Goal: Task Accomplishment & Management: Use online tool/utility

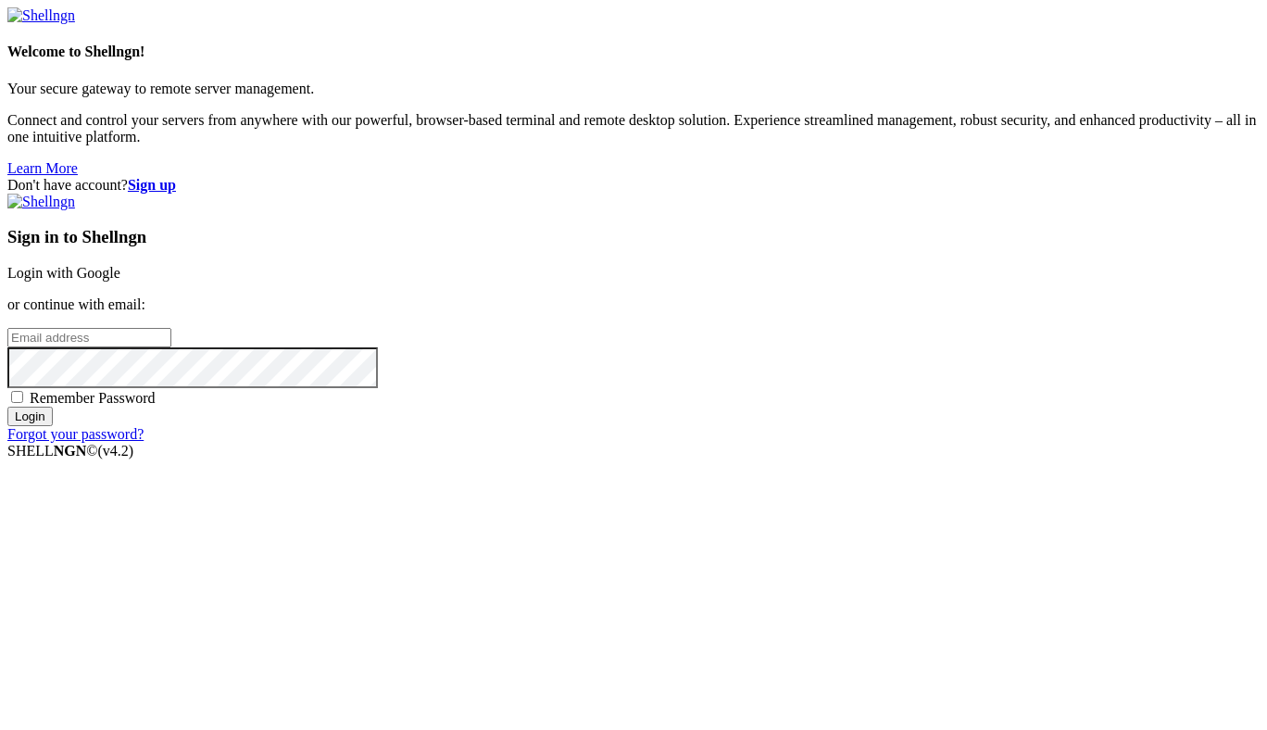
click at [120, 275] on link "Login with Google" at bounding box center [63, 273] width 113 height 16
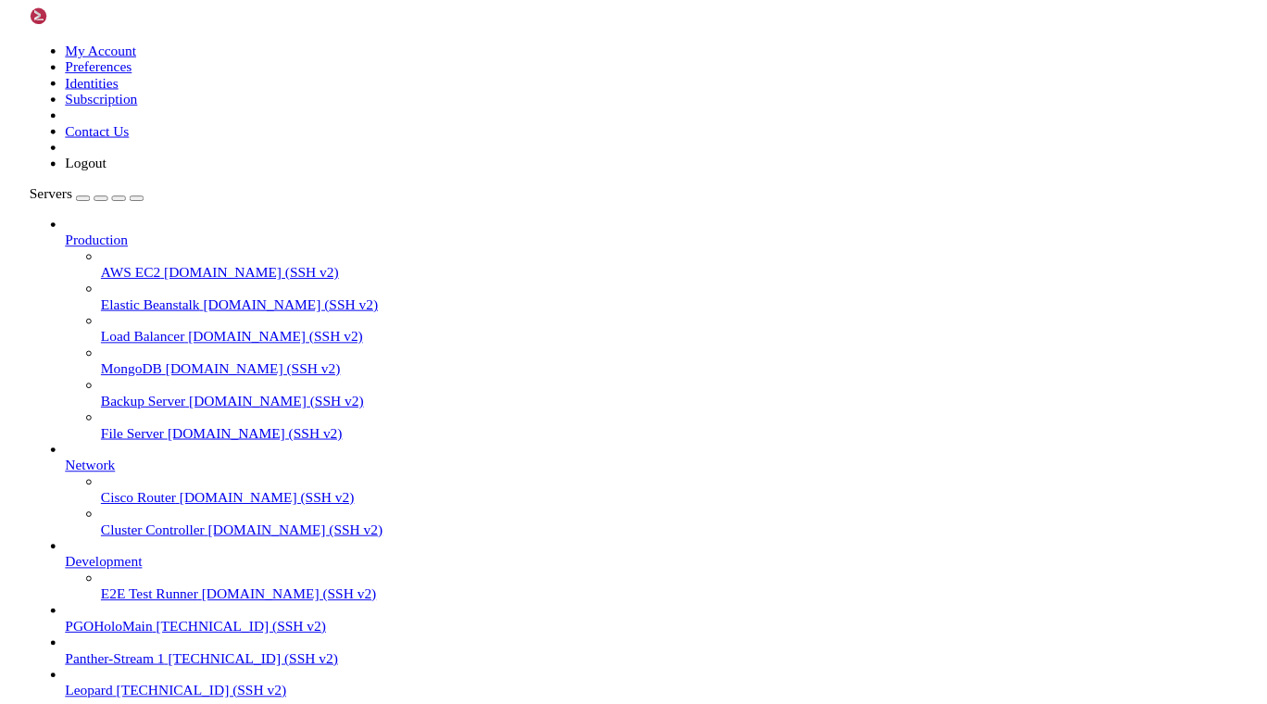
scroll to position [77, 0]
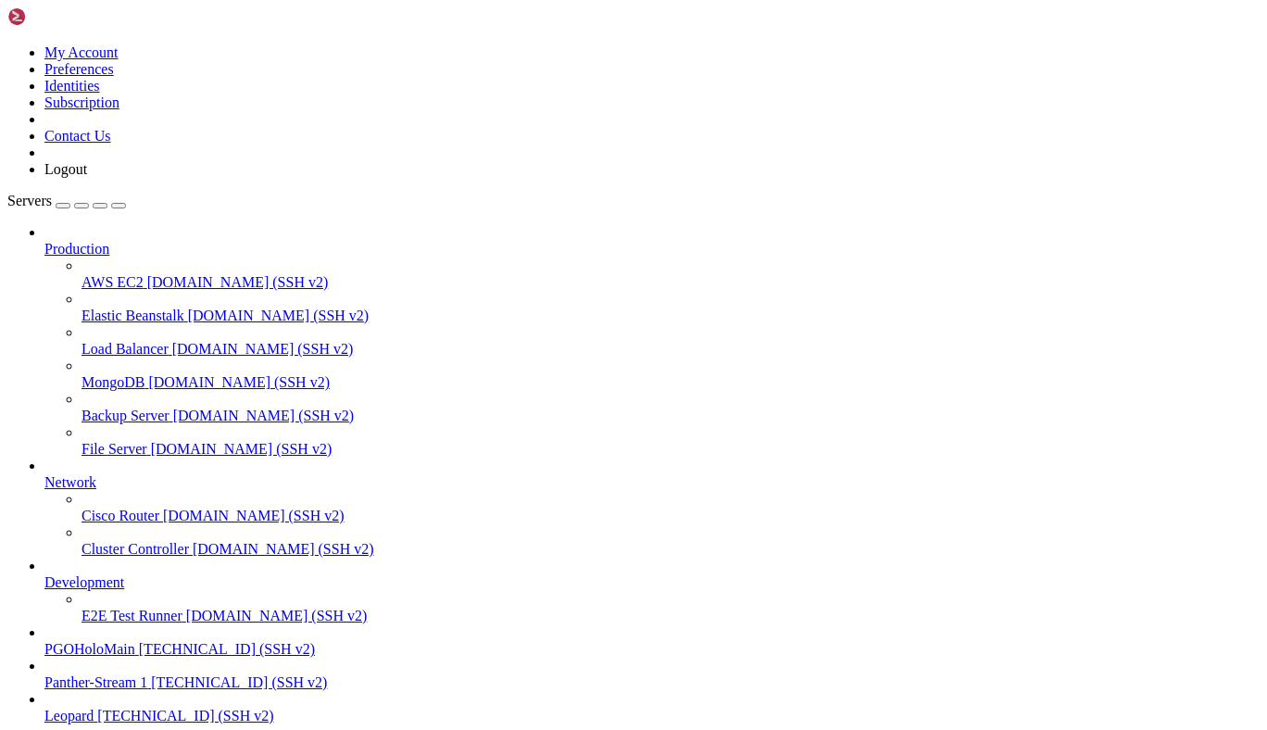
type input "/root"
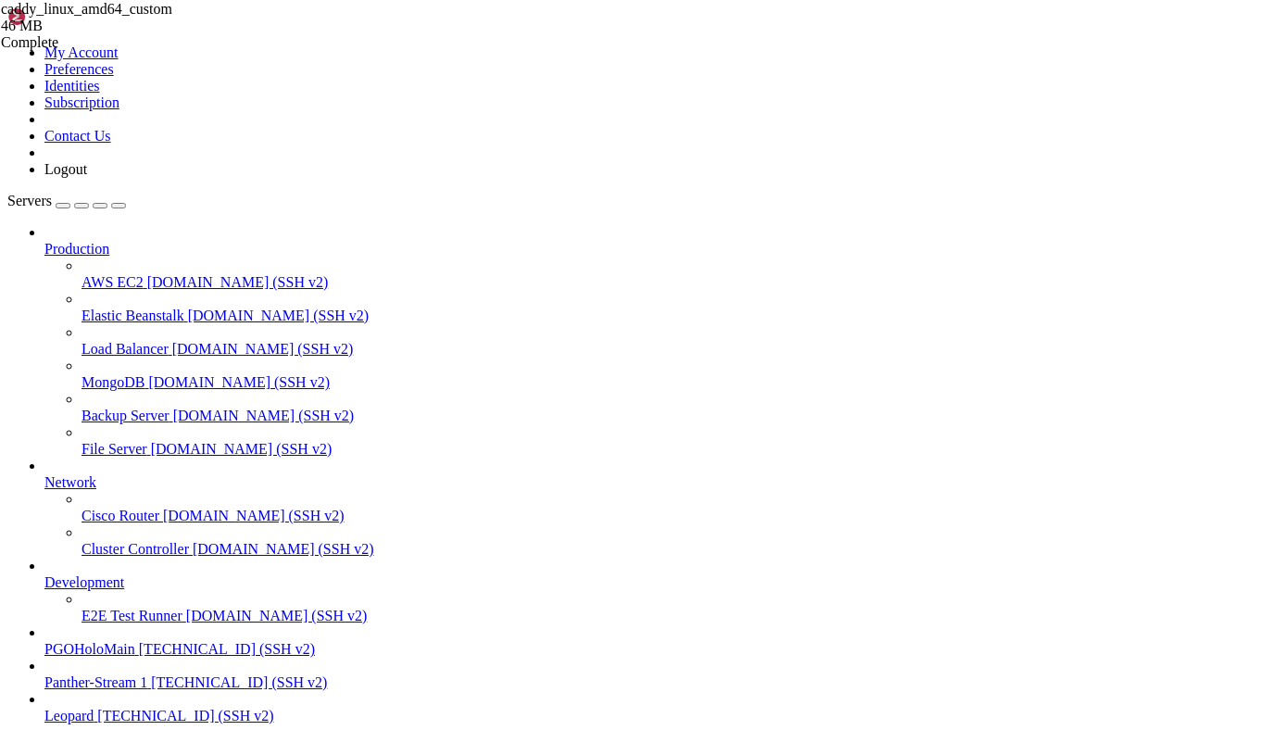
drag, startPoint x: 1175, startPoint y: 123, endPoint x: 1082, endPoint y: 144, distance: 95.0
click at [1082, 144] on div "caddy_linux_amd64_custom 46 MB Complete" at bounding box center [633, 365] width 1267 height 730
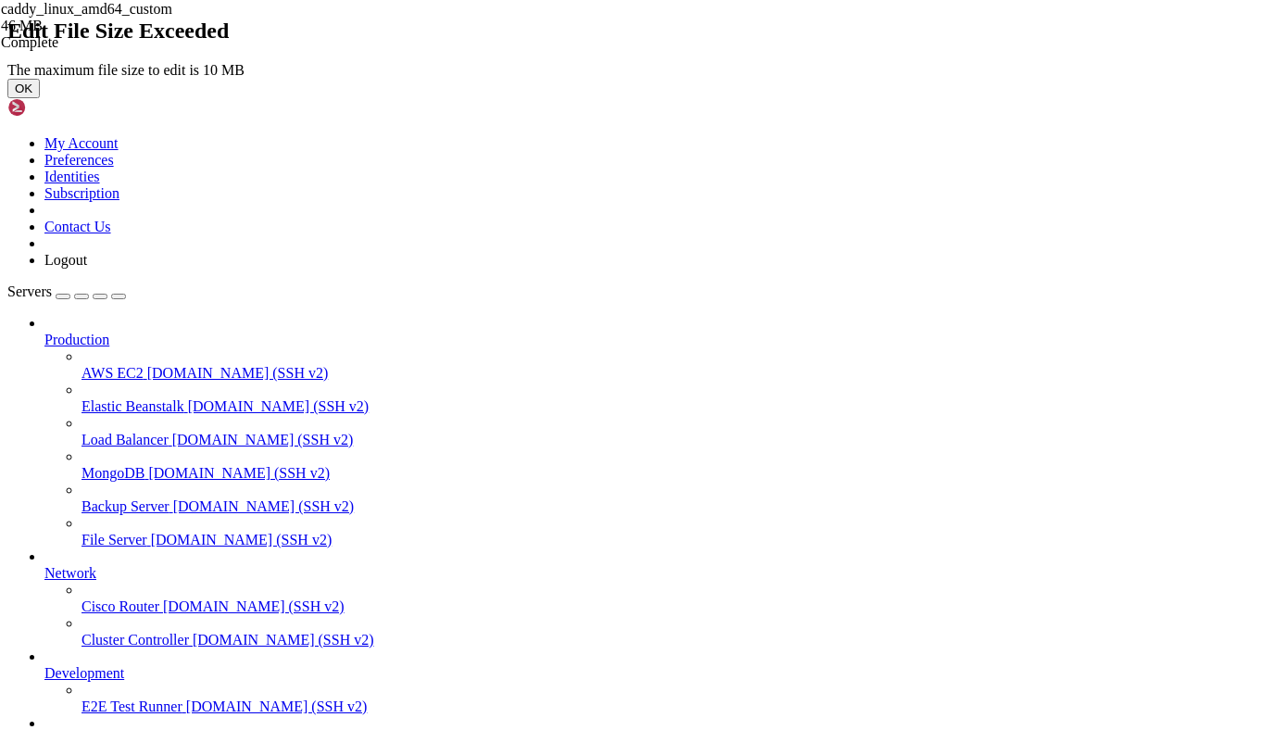
click at [40, 98] on button "OK" at bounding box center [23, 88] width 32 height 19
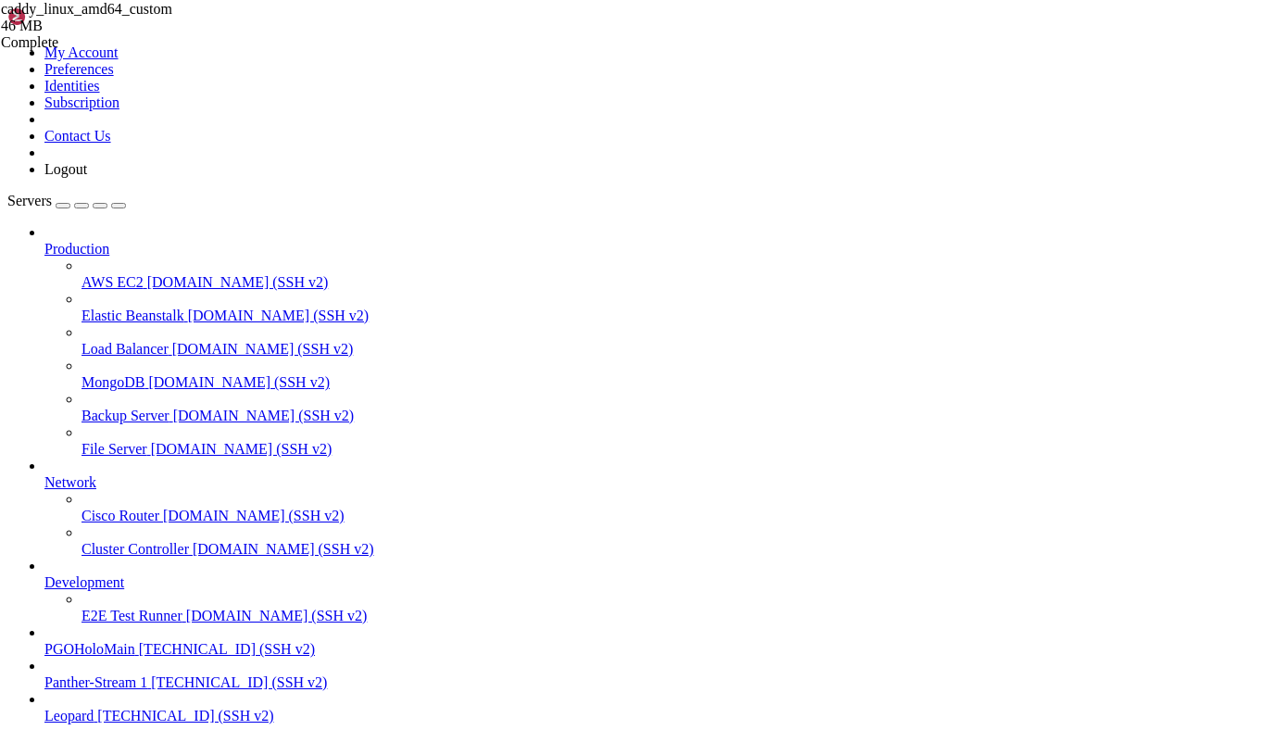
drag, startPoint x: 957, startPoint y: 1243, endPoint x: 13, endPoint y: 1231, distance: 944.5
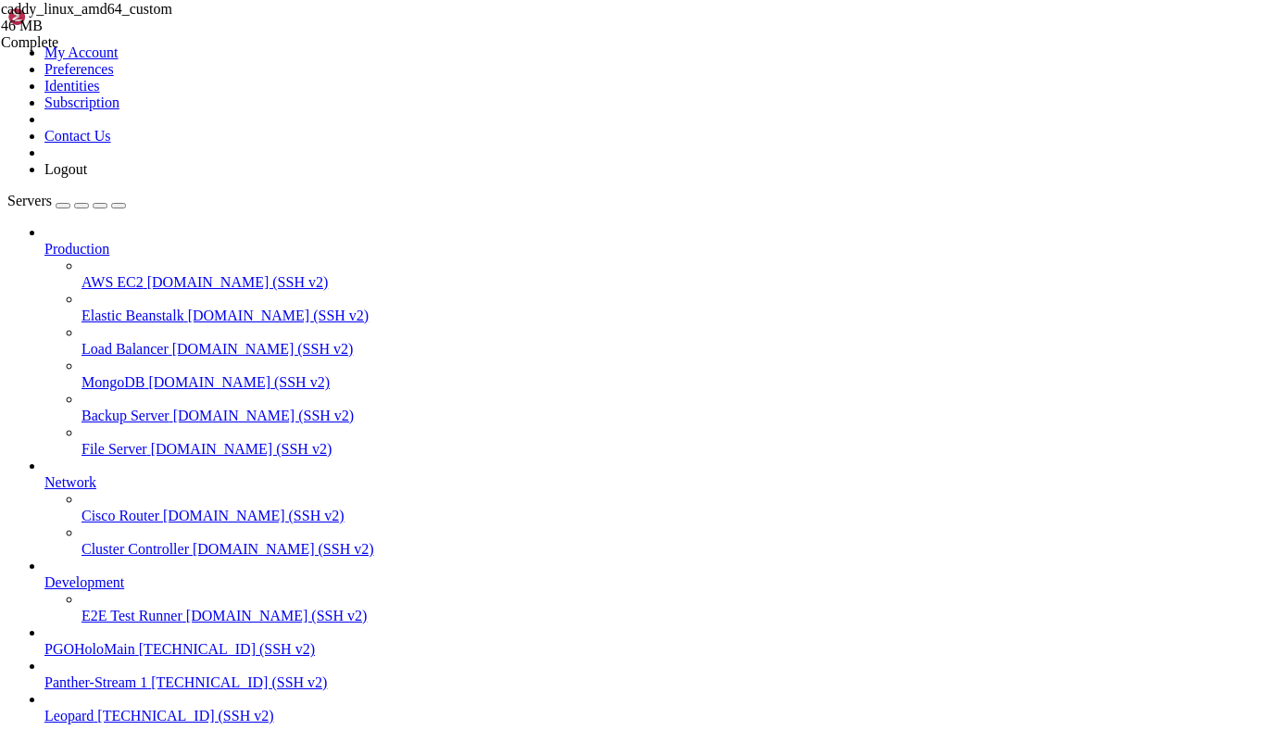
drag, startPoint x: 13, startPoint y: 1231, endPoint x: 634, endPoint y: 1276, distance: 622.9
drag, startPoint x: 937, startPoint y: 1248, endPoint x: 16, endPoint y: 1230, distance: 921.4
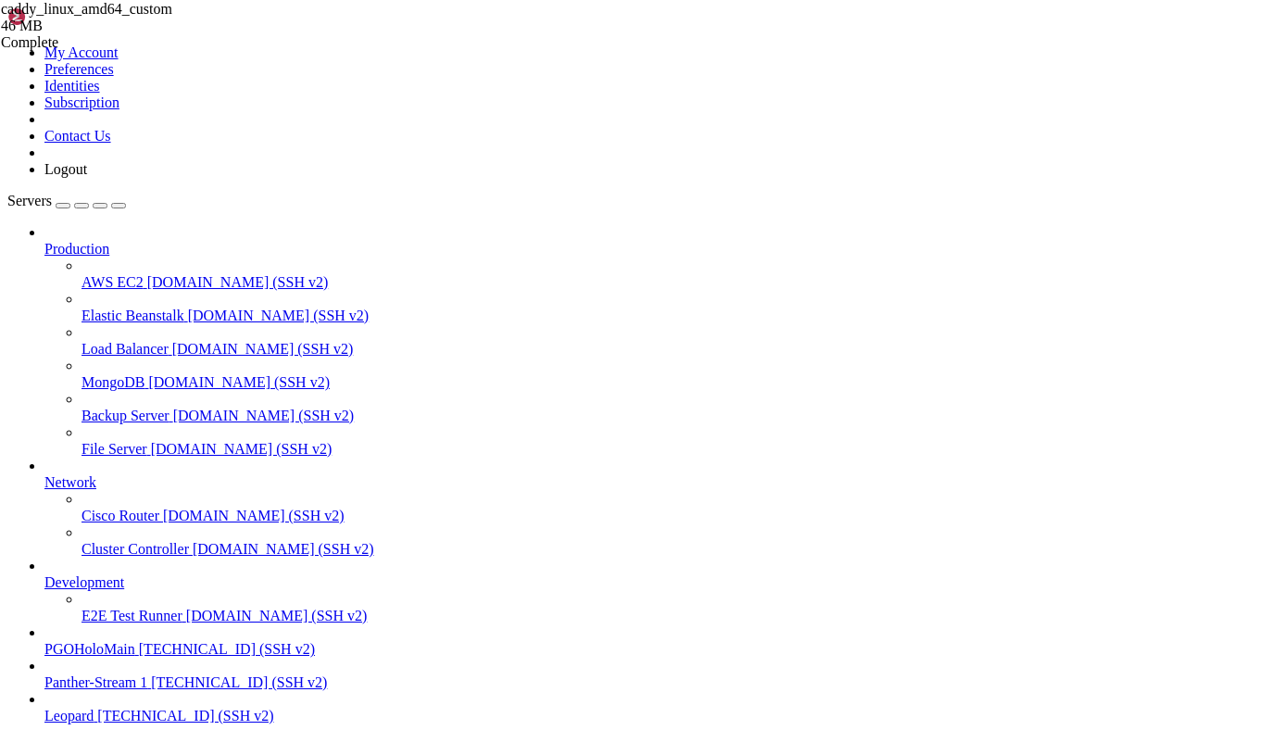
copy div "iptables -t nat -A PREROUTING -d 135.181.211.240/26 -p tcp -m tcp --dport 80 -j…"
drag, startPoint x: 904, startPoint y: 1370, endPoint x: 50, endPoint y: 1241, distance: 863.4
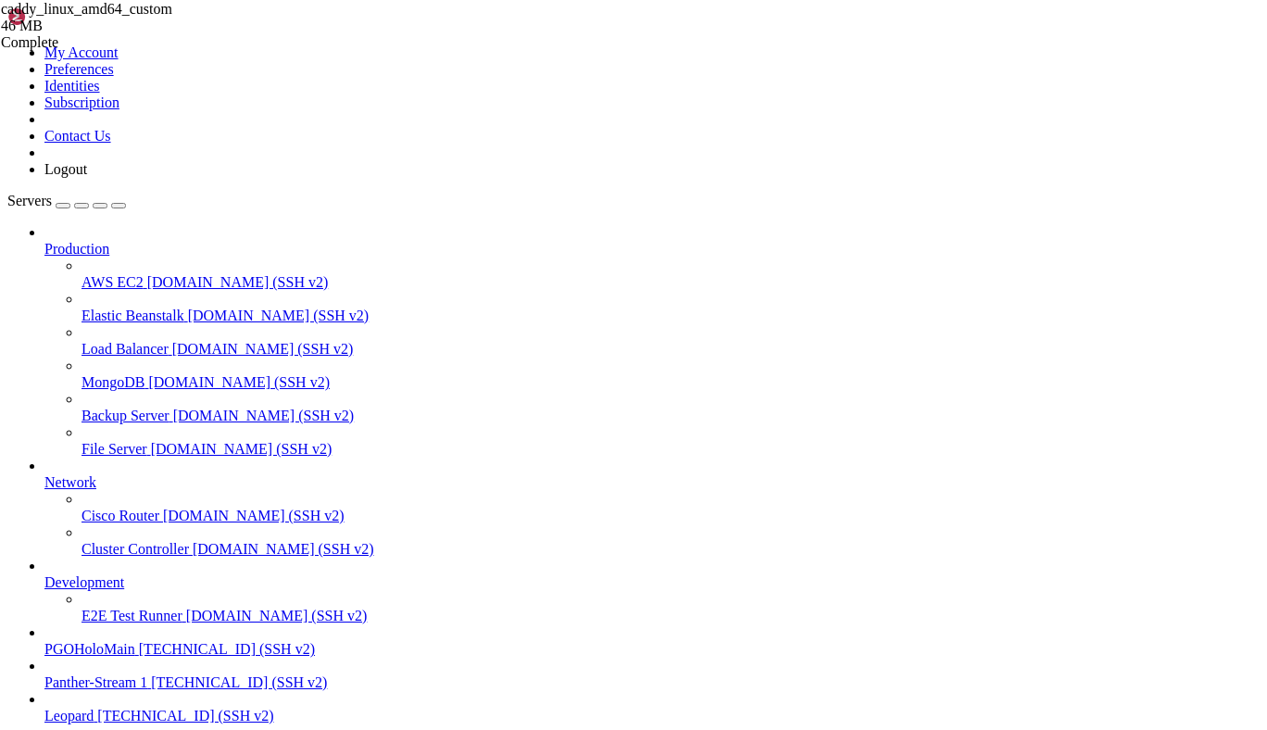
drag, startPoint x: 15, startPoint y: 1230, endPoint x: 820, endPoint y: 1334, distance: 812.2
drag, startPoint x: 881, startPoint y: 1369, endPoint x: 15, endPoint y: 1231, distance: 877.5
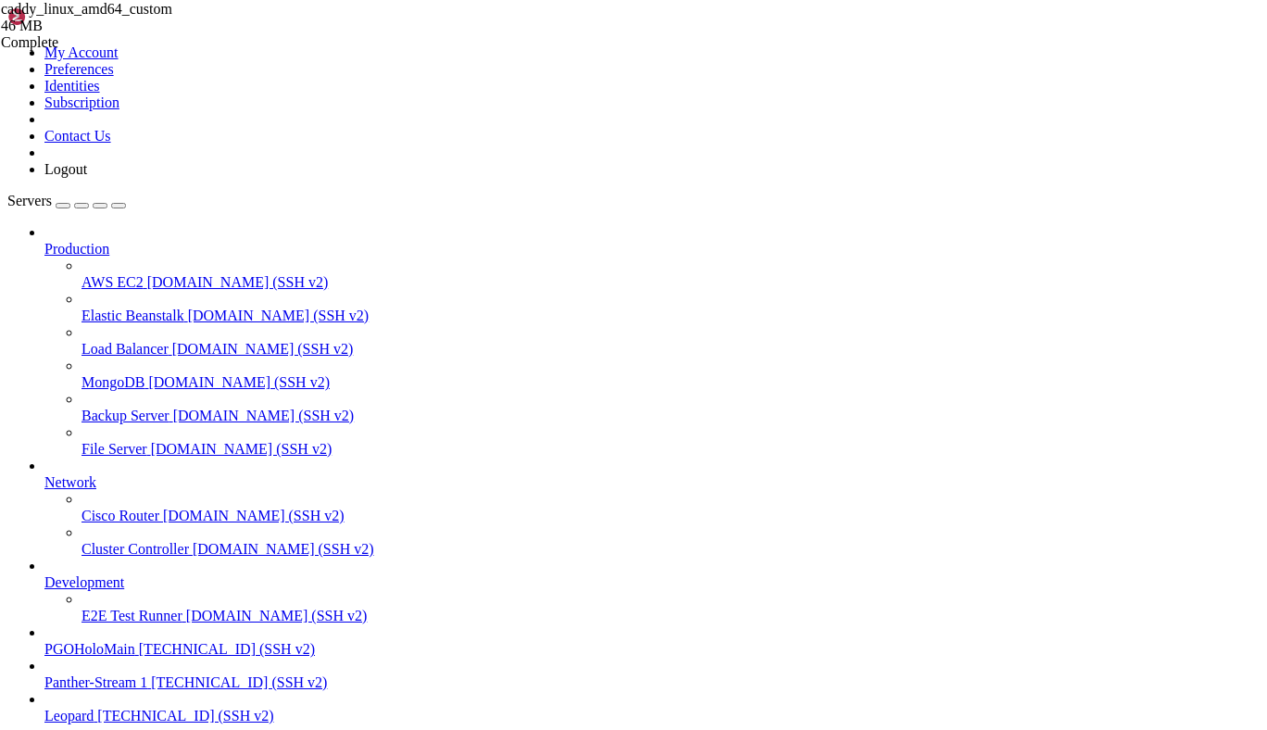
drag, startPoint x: 15, startPoint y: 1231, endPoint x: 169, endPoint y: 1288, distance: 163.7
drag, startPoint x: 825, startPoint y: 1350, endPoint x: 17, endPoint y: 1236, distance: 816.3
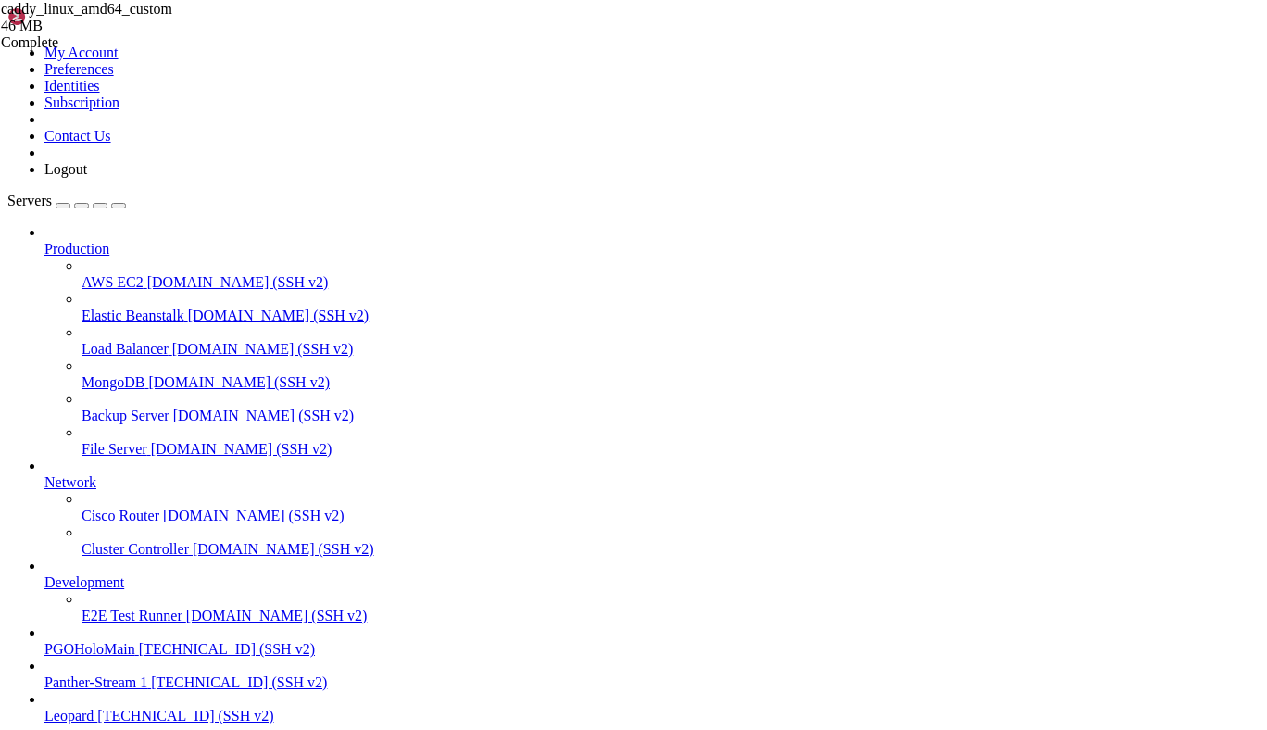
scroll to position [8562, 0]
drag, startPoint x: 171, startPoint y: 1518, endPoint x: 31, endPoint y: 1407, distance: 178.6
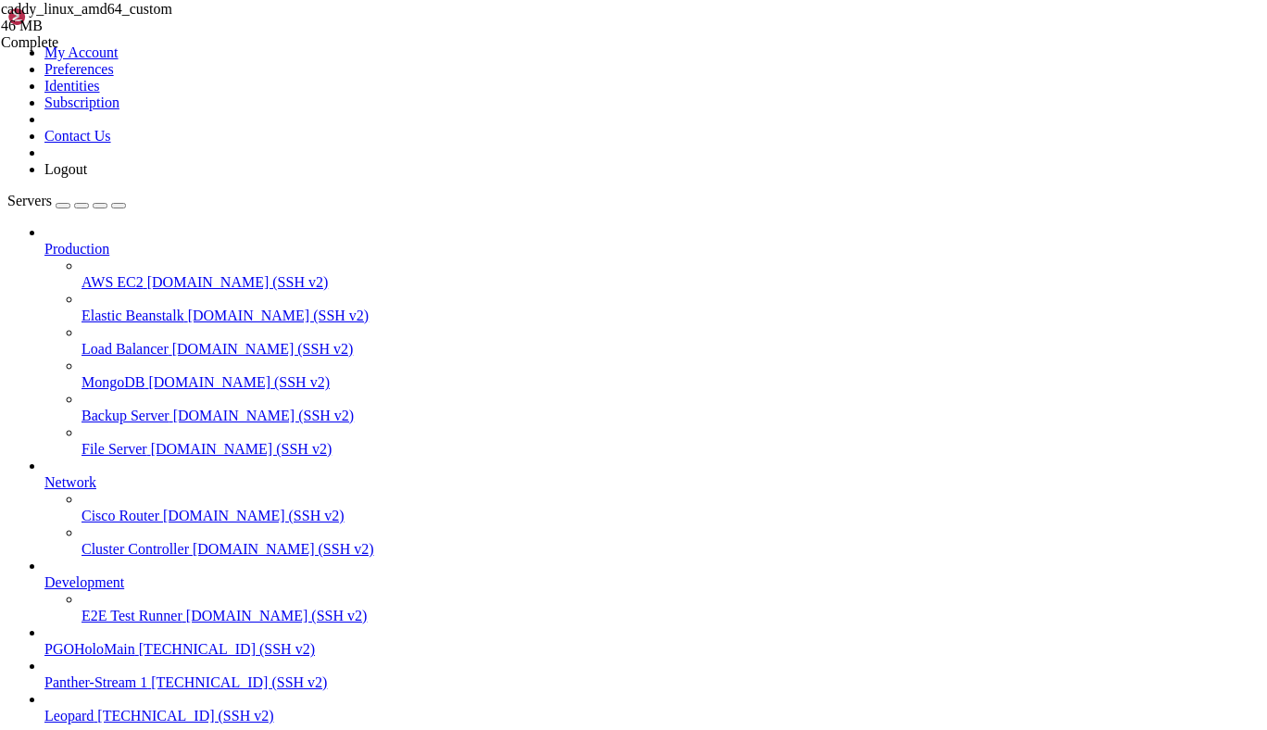
drag, startPoint x: 189, startPoint y: 1743, endPoint x: 61, endPoint y: 1317, distance: 445.5
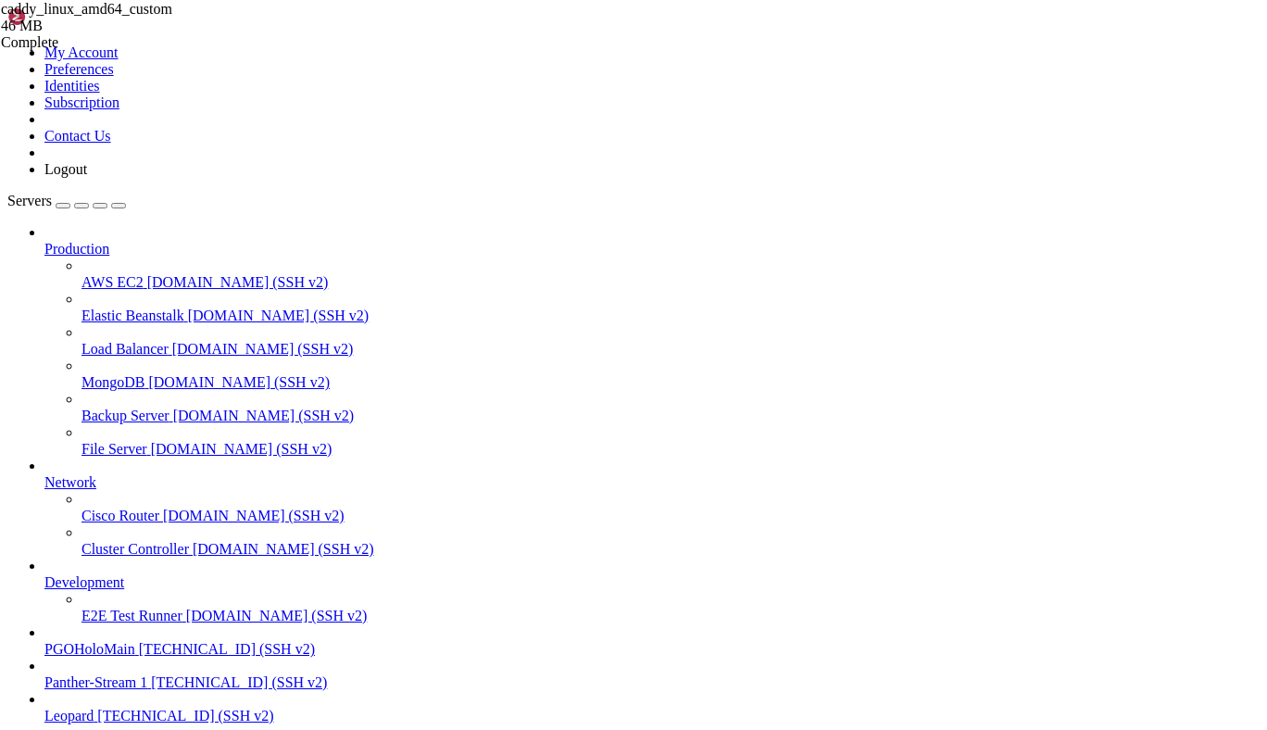
drag, startPoint x: 208, startPoint y: 1785, endPoint x: 14, endPoint y: 1352, distance: 474.9
drag, startPoint x: 14, startPoint y: 1352, endPoint x: 180, endPoint y: 1838, distance: 513.6
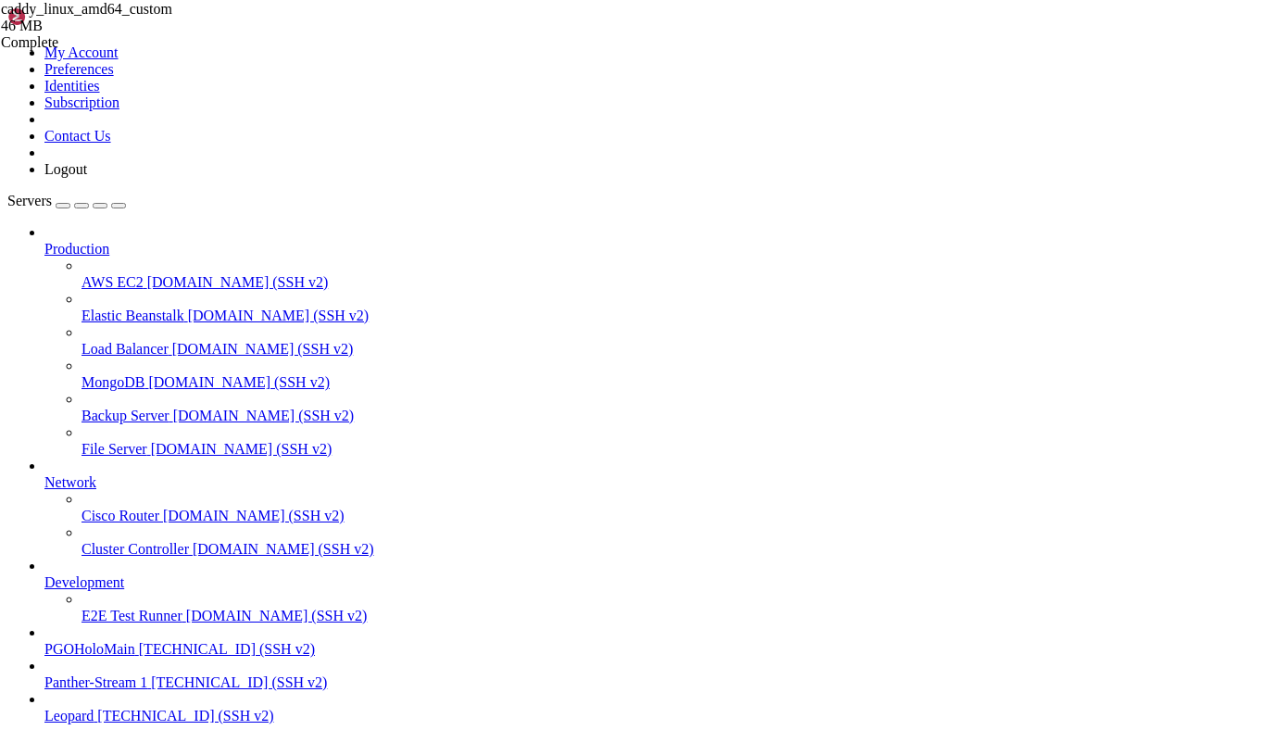
scroll to position [12843, 0]
drag, startPoint x: 16, startPoint y: 1334, endPoint x: 231, endPoint y: 1789, distance: 503.2
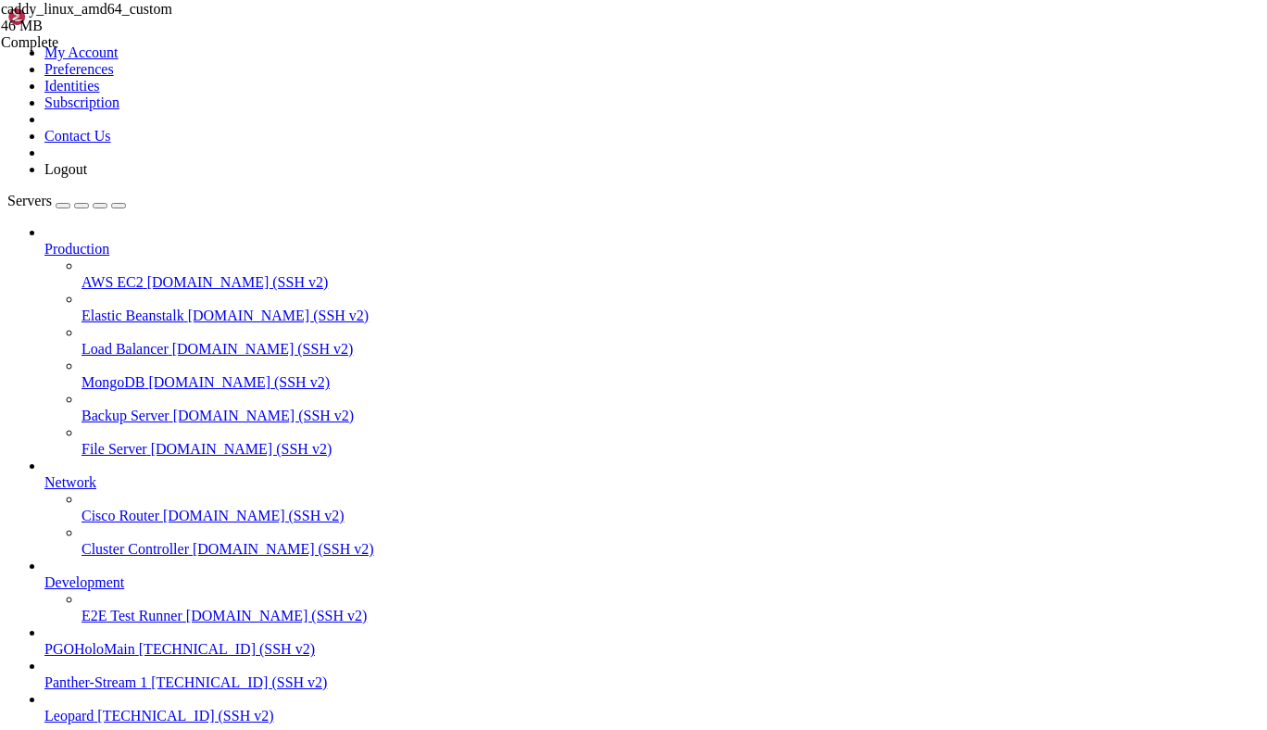
scroll to position [0, 0]
drag, startPoint x: 347, startPoint y: 1567, endPoint x: 570, endPoint y: 1564, distance: 223.2
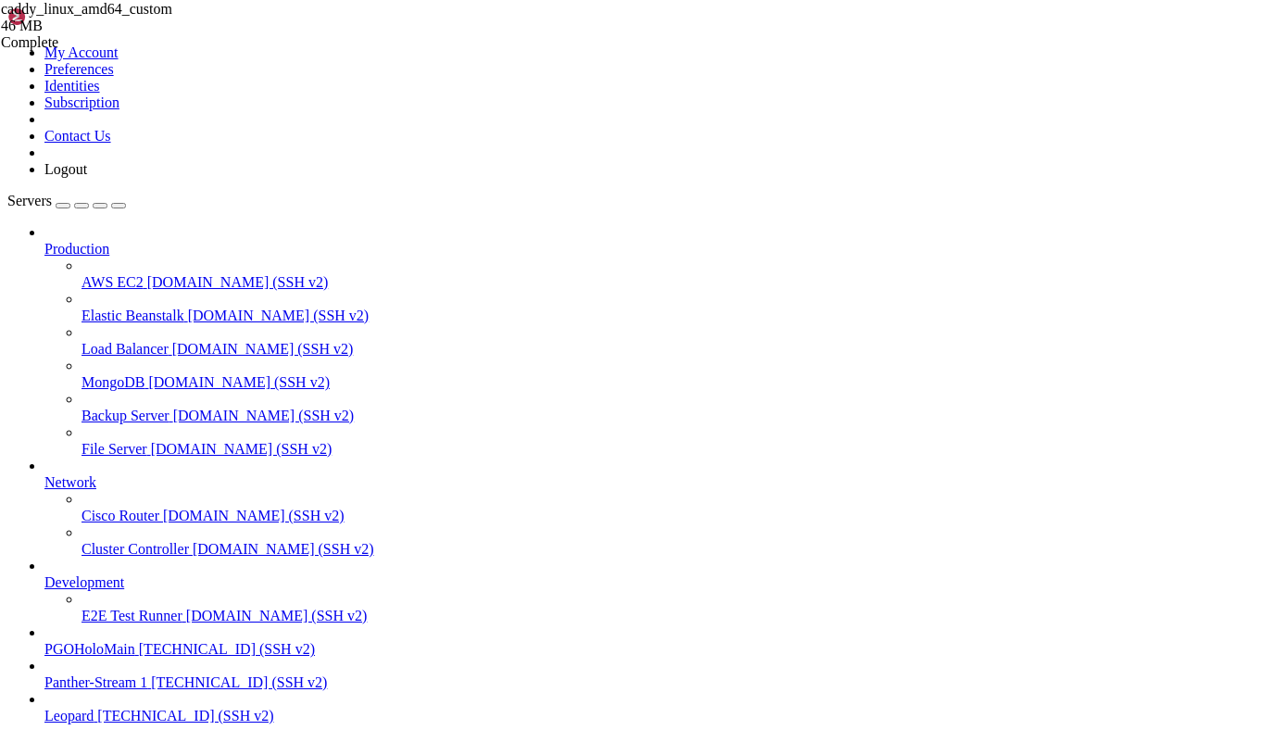
scroll to position [4050, 0]
drag, startPoint x: 852, startPoint y: 1782, endPoint x: 17, endPoint y: 1419, distance: 910.6
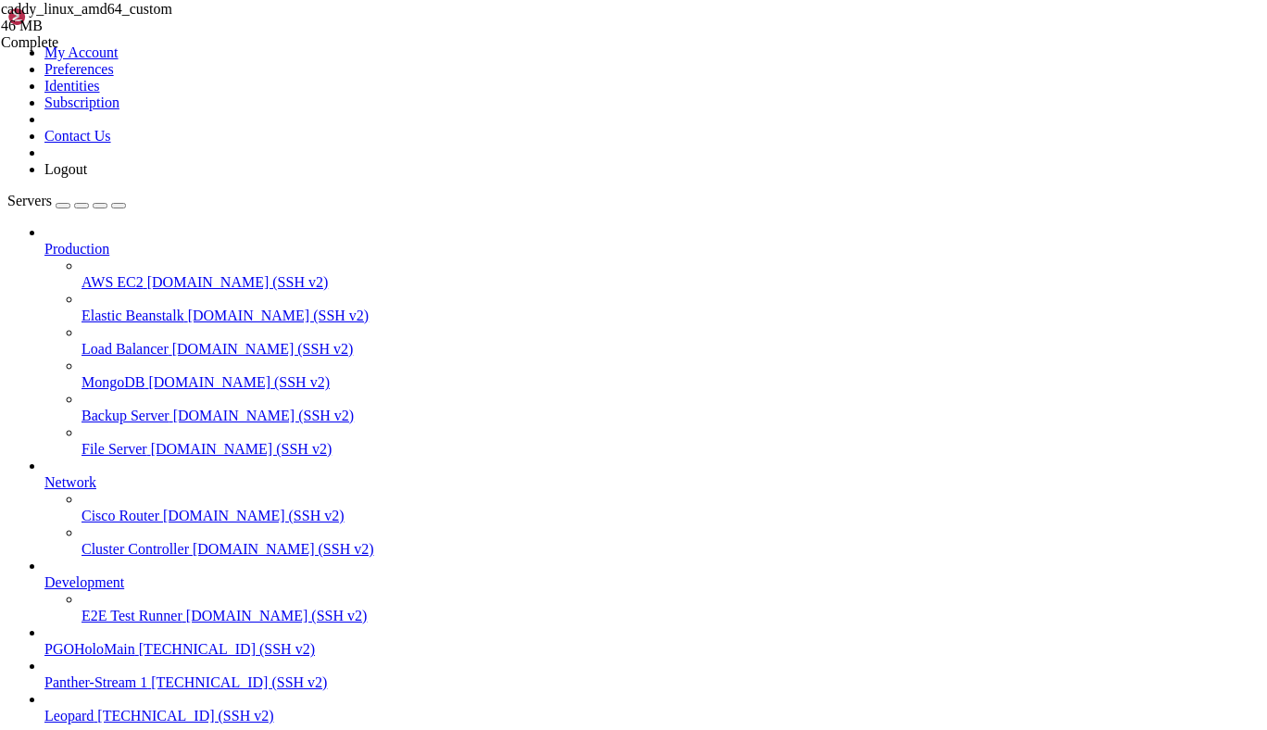
scroll to position [6758, 0]
drag, startPoint x: 395, startPoint y: 1366, endPoint x: 146, endPoint y: 1365, distance: 249.1
copy x-row "/home/panther/.local/share/caddy"
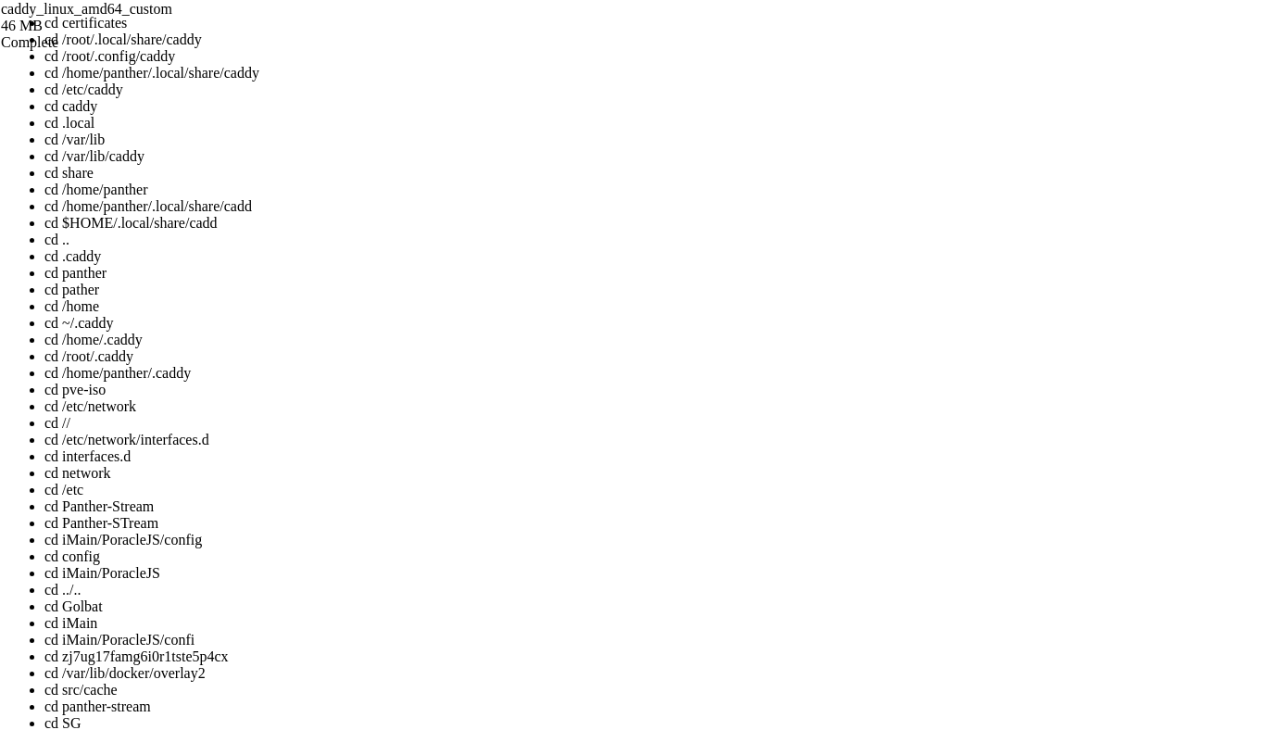
copy span "-"
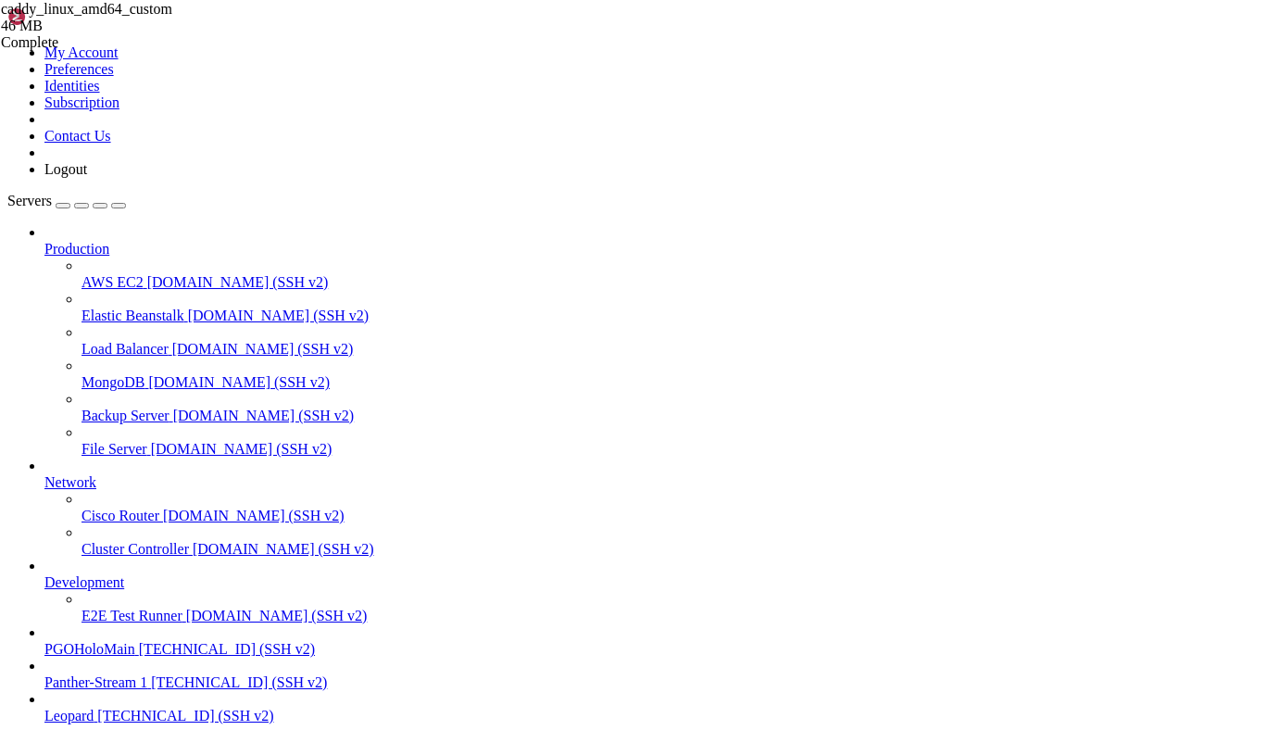
scroll to position [0, 0]
drag, startPoint x: 881, startPoint y: 1799, endPoint x: 16, endPoint y: 1774, distance: 865.1
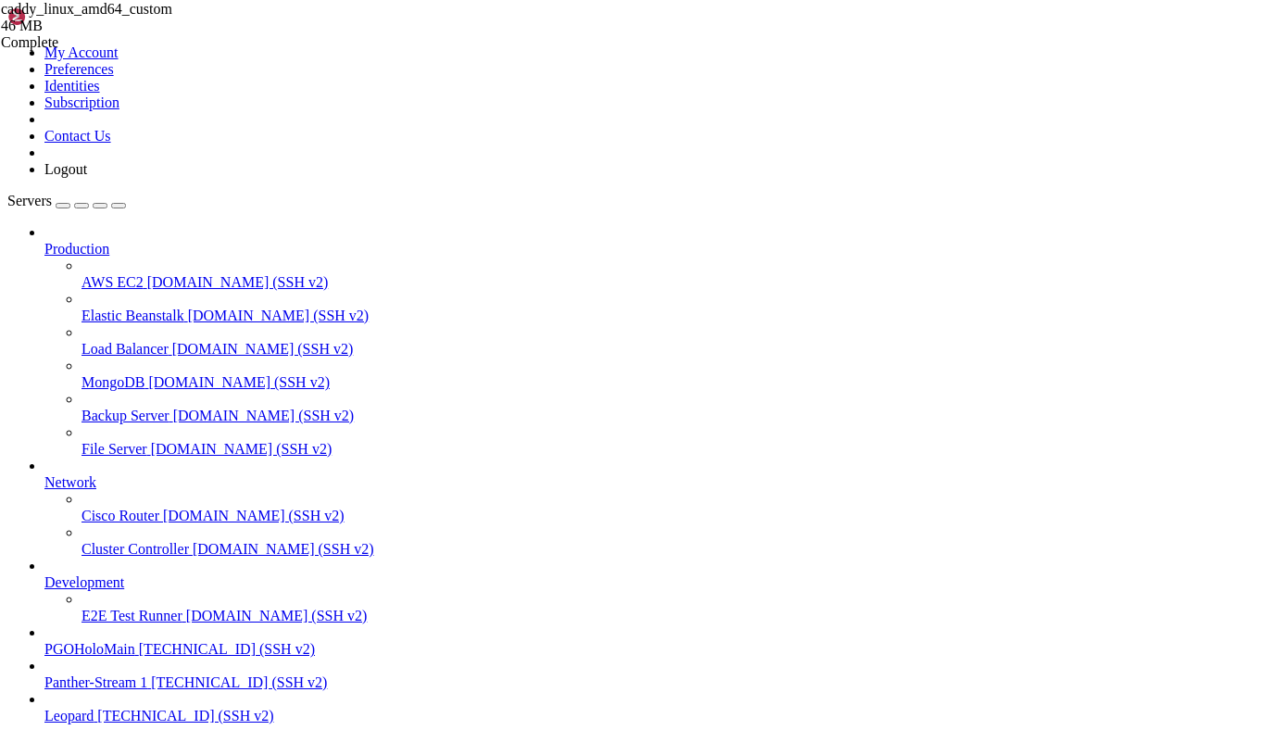
scroll to position [7576, 0]
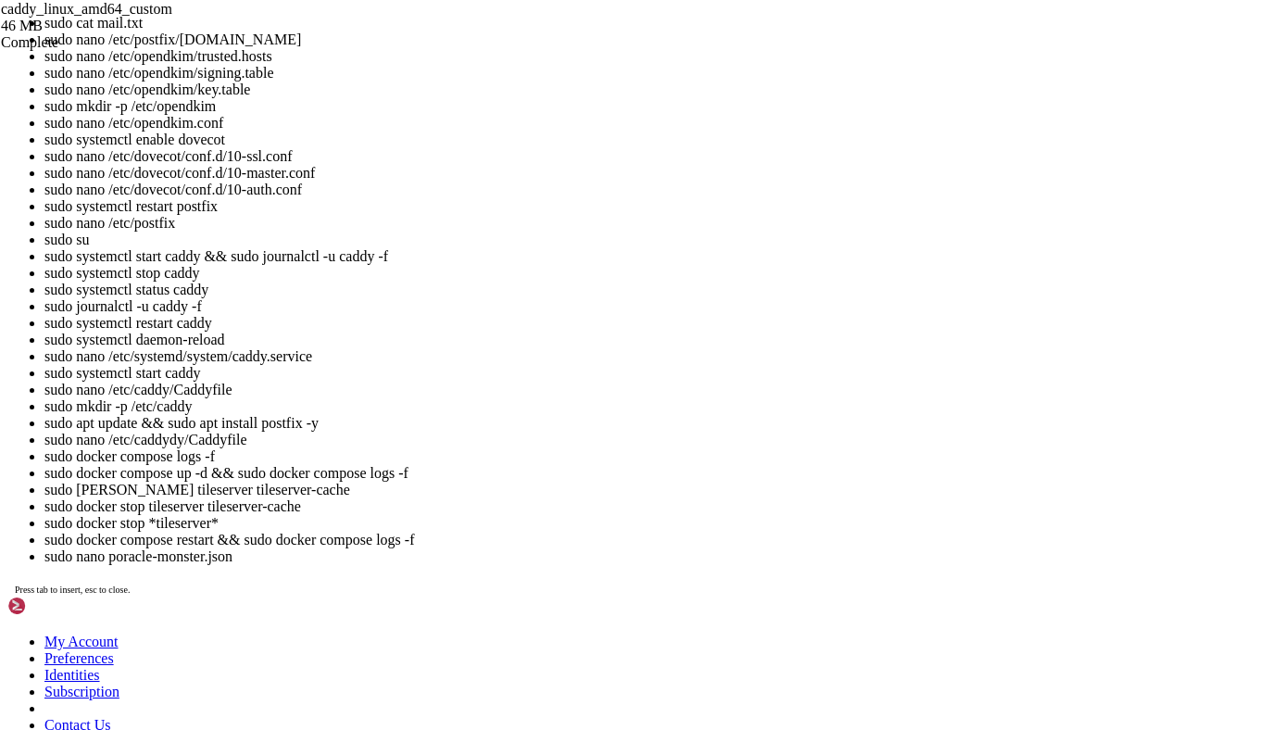
scroll to position [14645, 0]
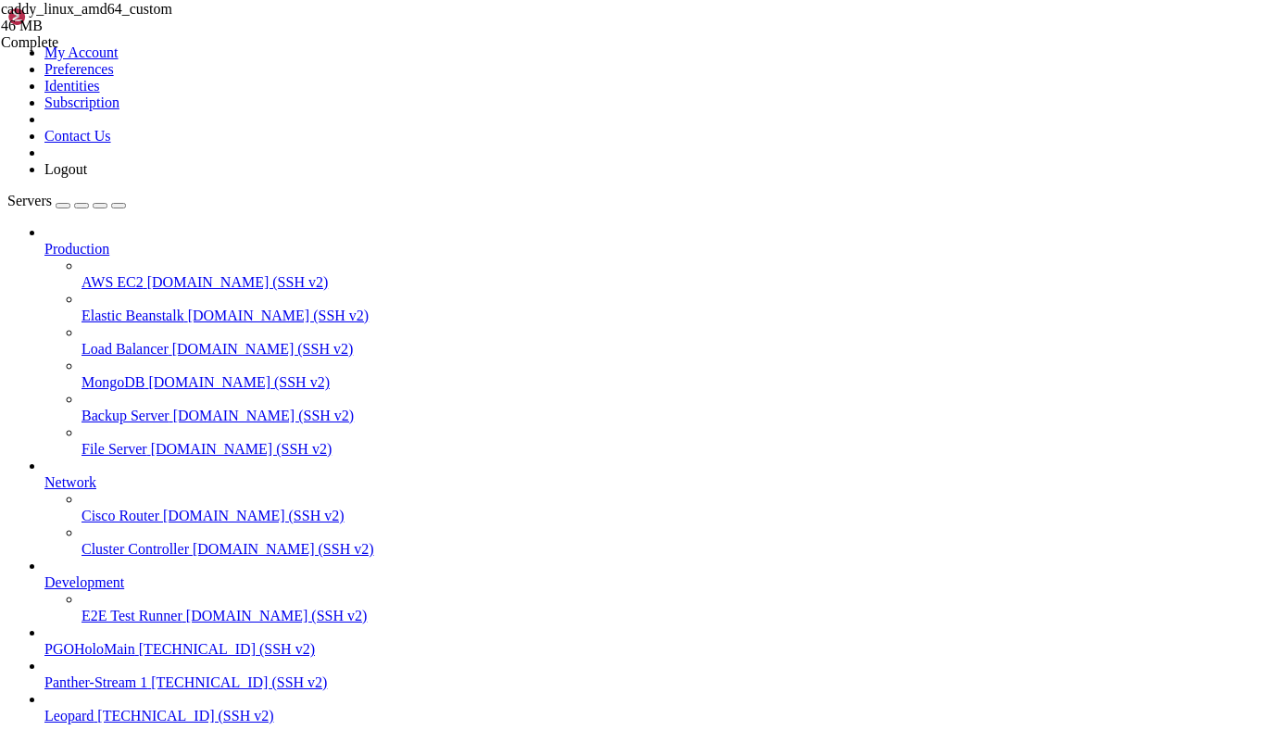
drag, startPoint x: 546, startPoint y: 1784, endPoint x: 18, endPoint y: 1707, distance: 534.2
drag, startPoint x: 440, startPoint y: 1797, endPoint x: 15, endPoint y: 1612, distance: 463.6
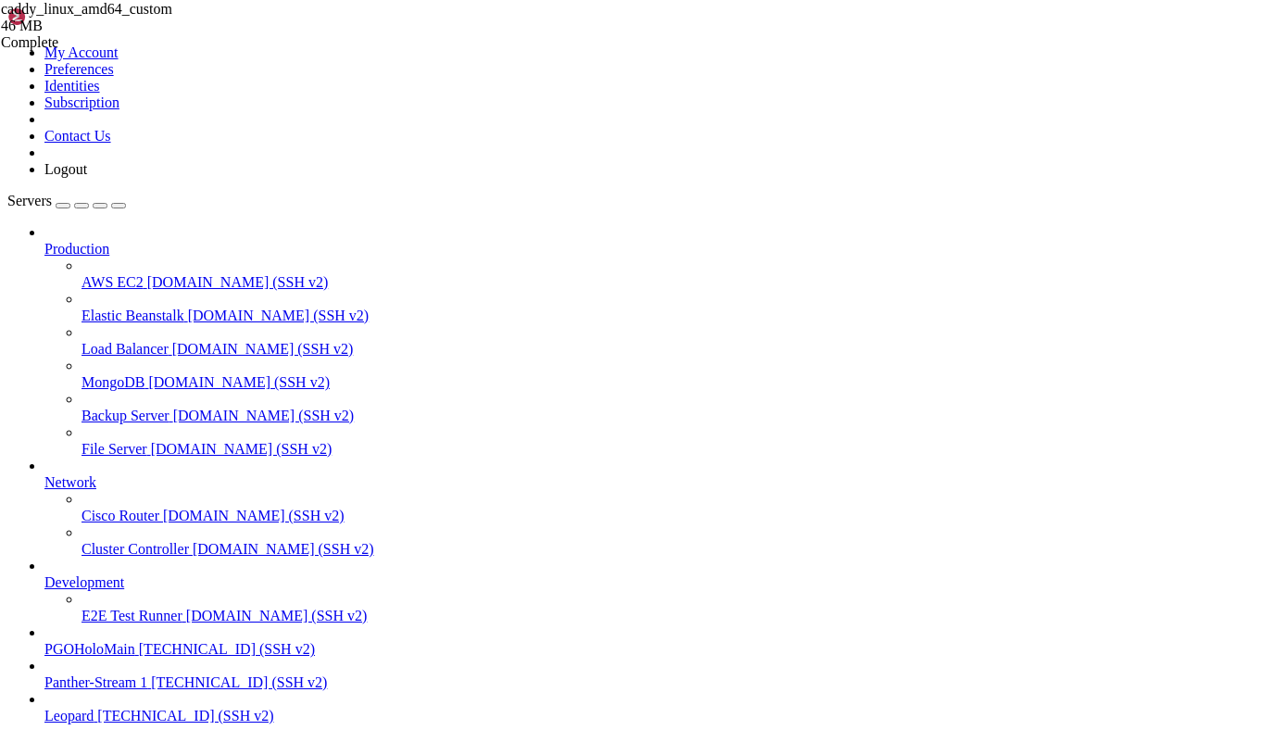
drag, startPoint x: 431, startPoint y: 1808, endPoint x: 89, endPoint y: 1742, distance: 349.0
drag, startPoint x: 425, startPoint y: 1803, endPoint x: 19, endPoint y: 1751, distance: 409.8
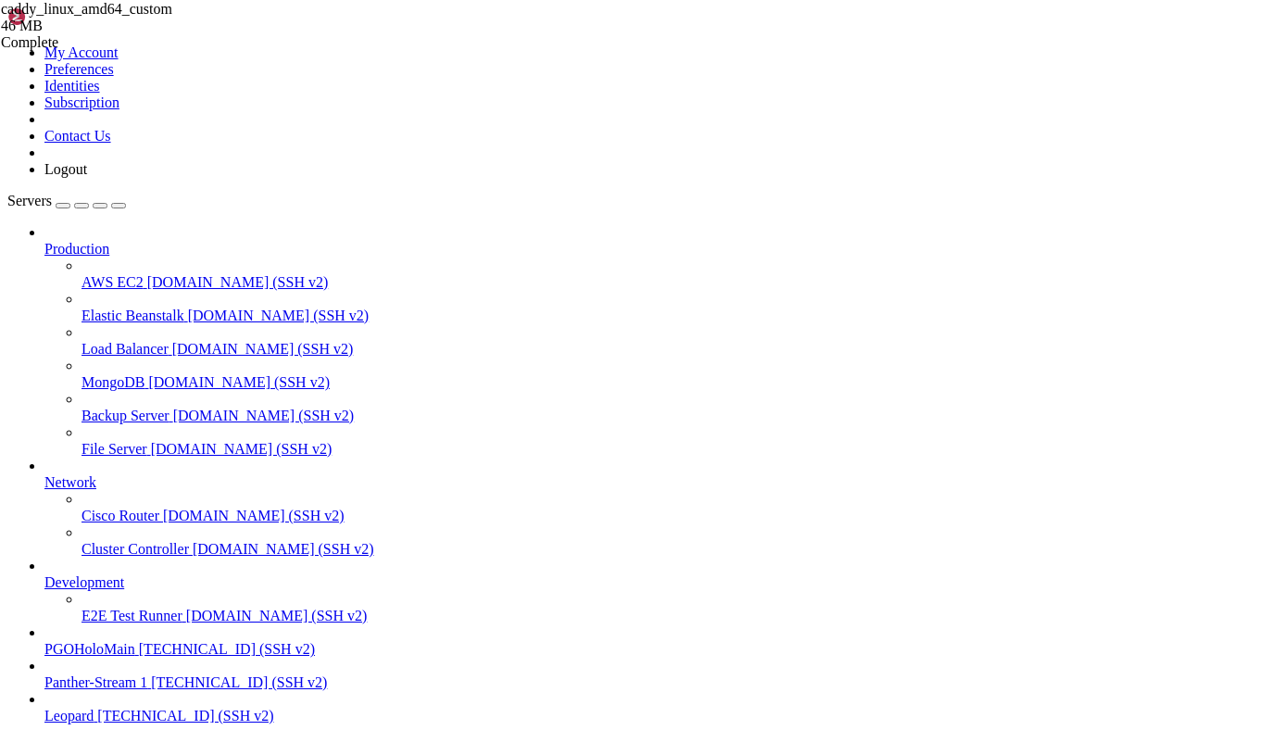
scroll to position [17370, 0]
drag, startPoint x: 443, startPoint y: 1797, endPoint x: 15, endPoint y: 1721, distance: 435.4
drag, startPoint x: 15, startPoint y: 1721, endPoint x: 409, endPoint y: 1769, distance: 397.4
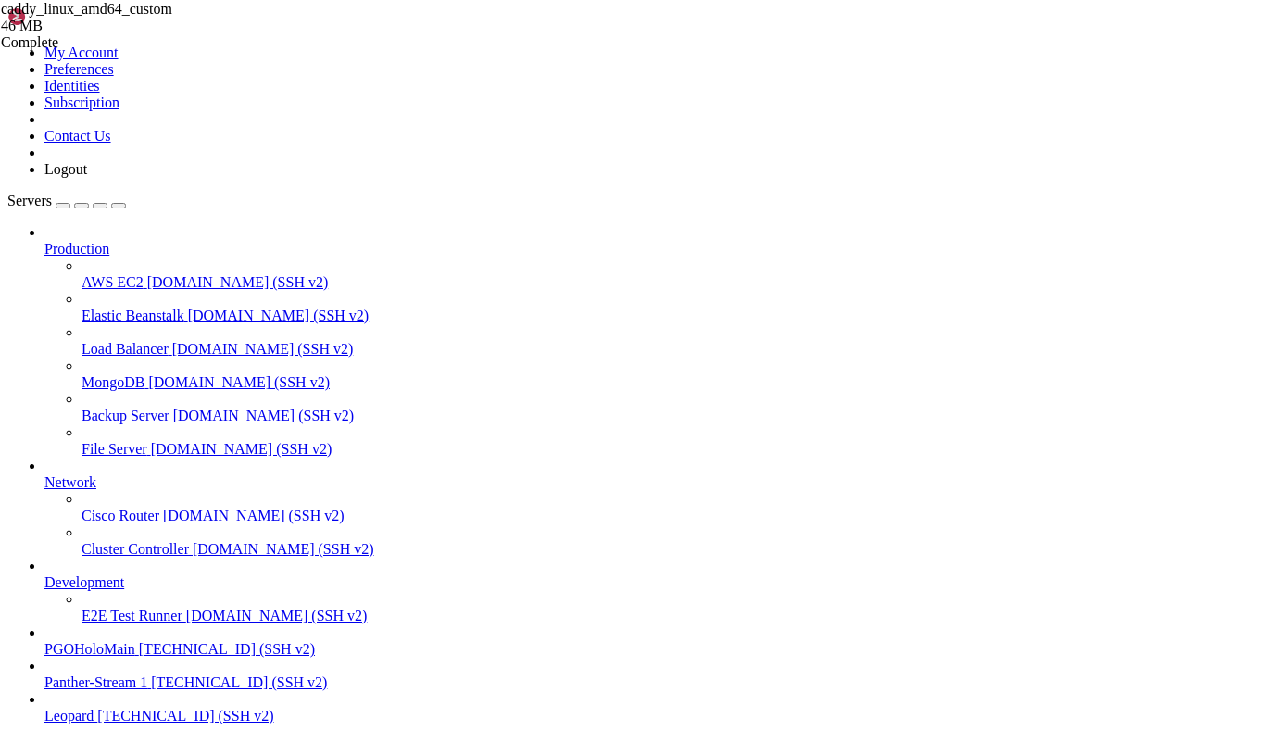
drag, startPoint x: 435, startPoint y: 1798, endPoint x: 19, endPoint y: 1723, distance: 423.3
drag, startPoint x: 437, startPoint y: 1801, endPoint x: 17, endPoint y: 1751, distance: 423.3
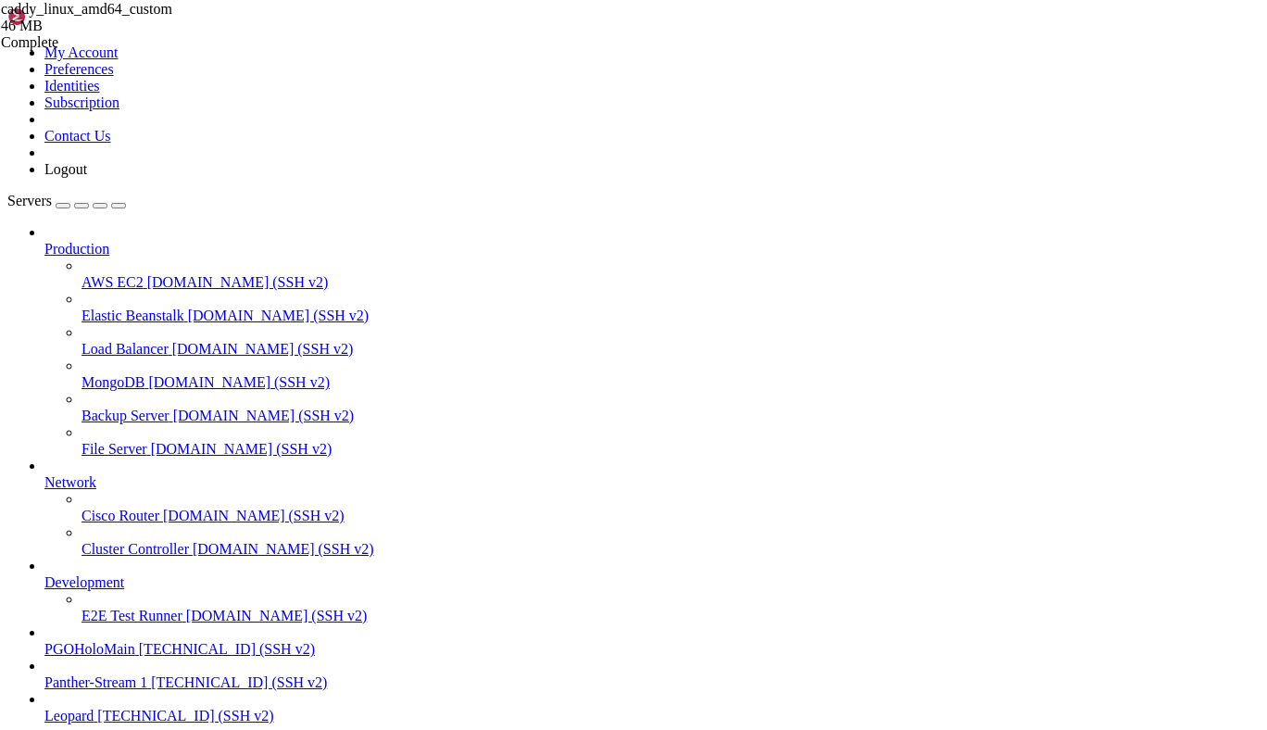
scroll to position [214, 0]
drag, startPoint x: 950, startPoint y: 2555, endPoint x: 341, endPoint y: 2409, distance: 626.3
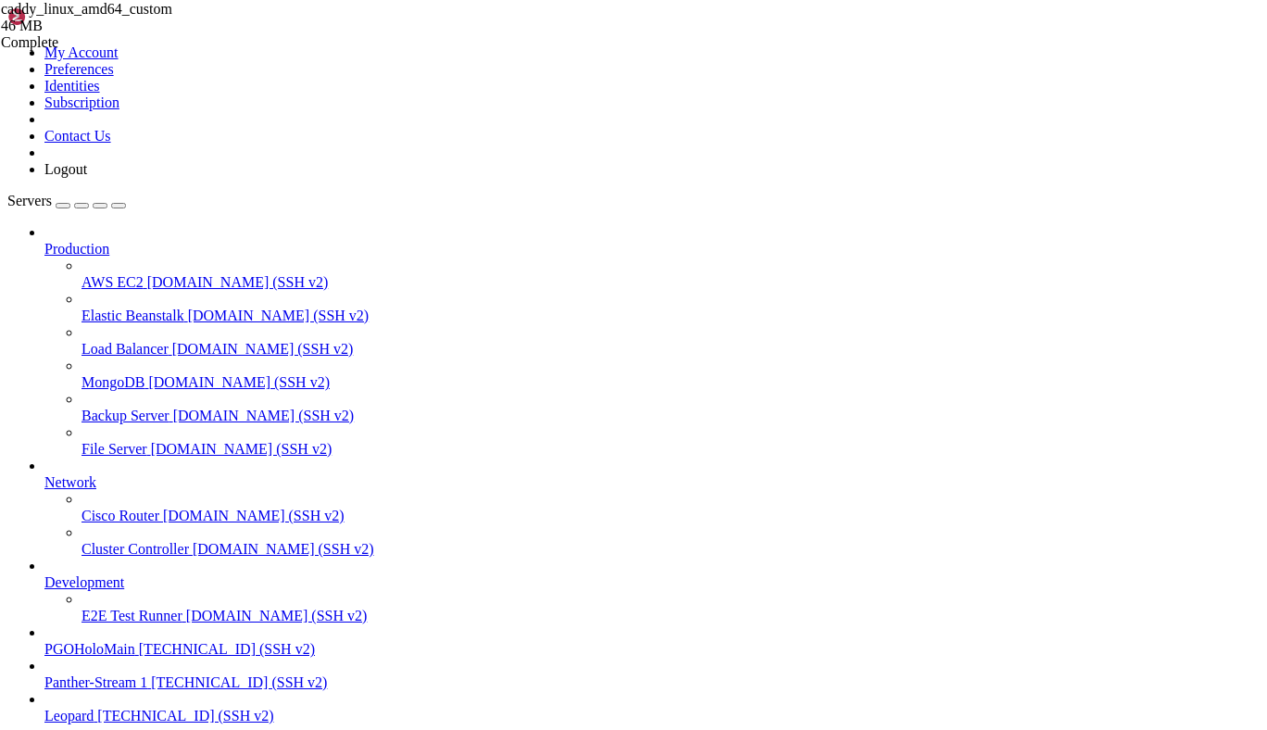
drag, startPoint x: 944, startPoint y: 2568, endPoint x: 18, endPoint y: 2397, distance: 942.5
drag, startPoint x: 135, startPoint y: 2750, endPoint x: 18, endPoint y: 2649, distance: 155.0
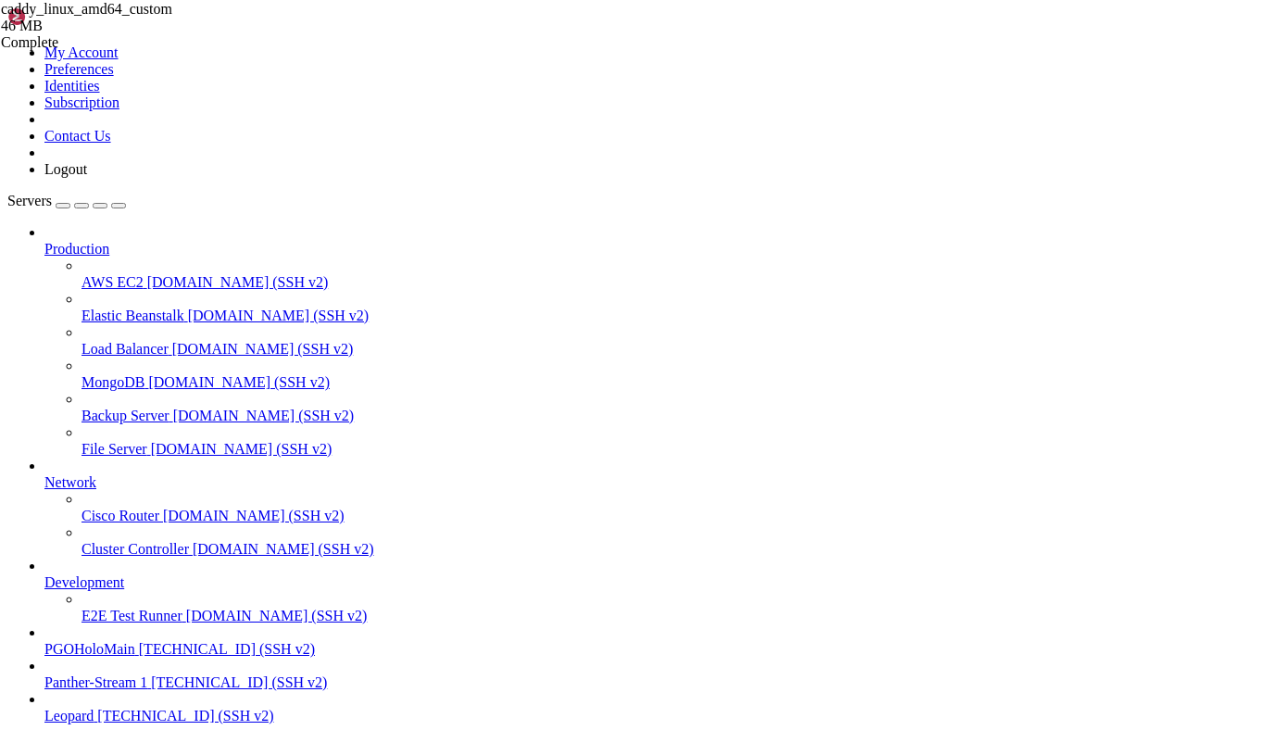
drag, startPoint x: 373, startPoint y: 2827, endPoint x: 44, endPoint y: 2679, distance: 361.0
drag, startPoint x: 126, startPoint y: 2733, endPoint x: 14, endPoint y: 2641, distance: 145.3
drag, startPoint x: 16, startPoint y: 2642, endPoint x: 140, endPoint y: 2732, distance: 153.2
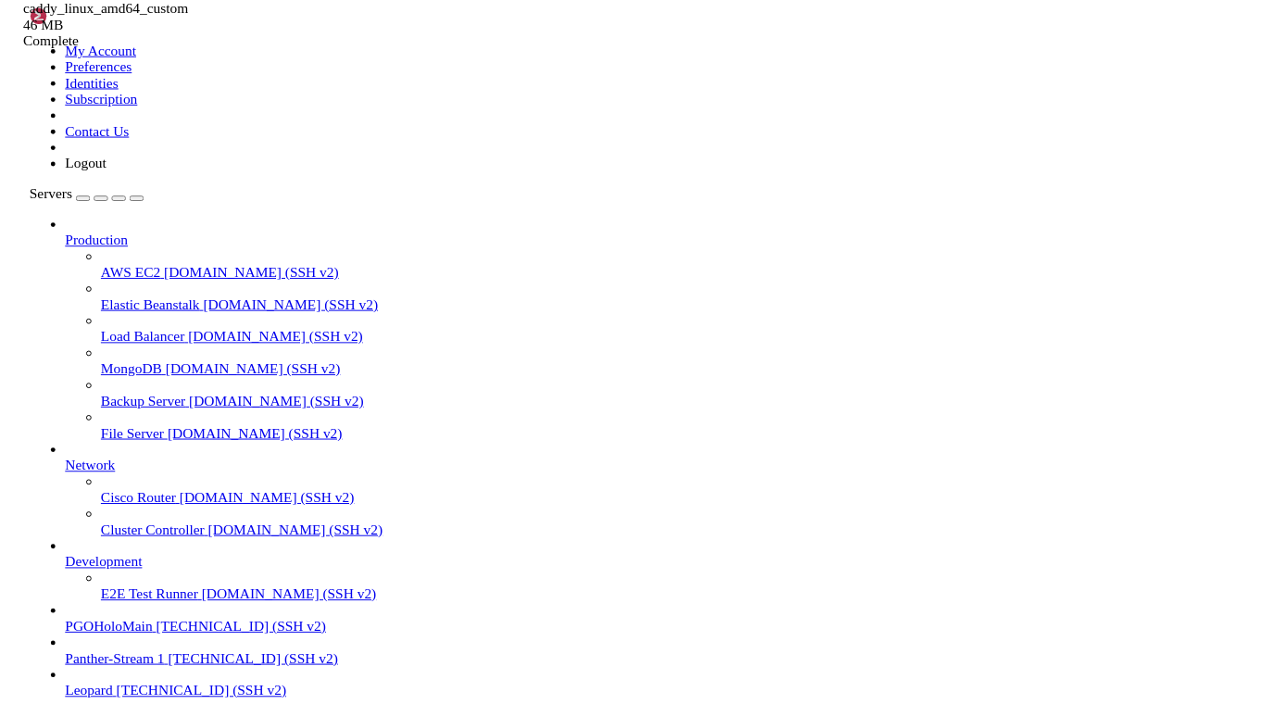
scroll to position [20835, 0]
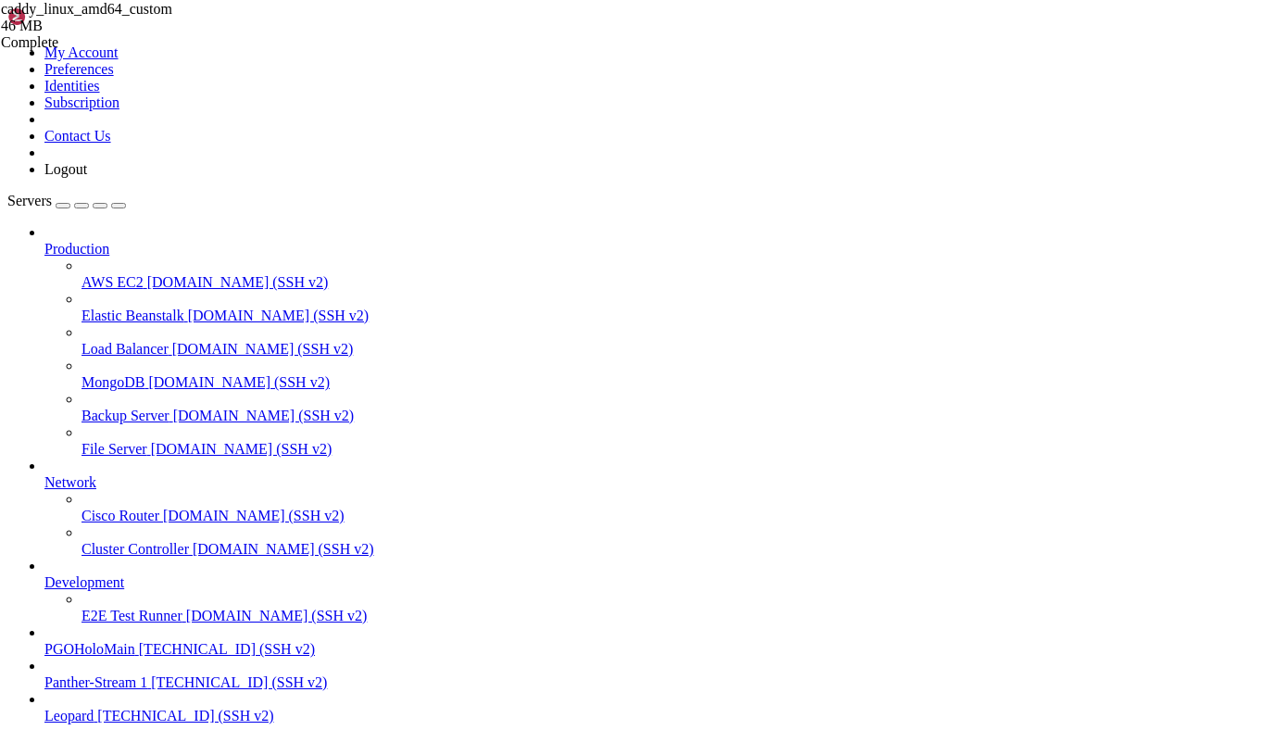
drag, startPoint x: 281, startPoint y: 1818, endPoint x: 105, endPoint y: 1814, distance: 176.0
